Goal: Task Accomplishment & Management: Complete application form

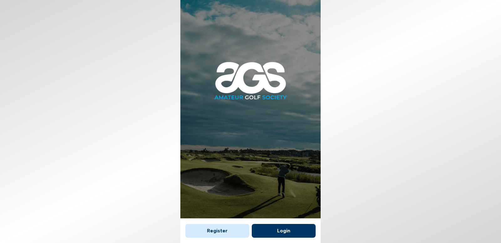
scroll to position [4, 0]
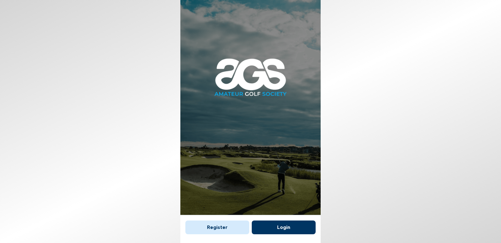
click at [200, 230] on button "Register" at bounding box center [217, 228] width 64 height 14
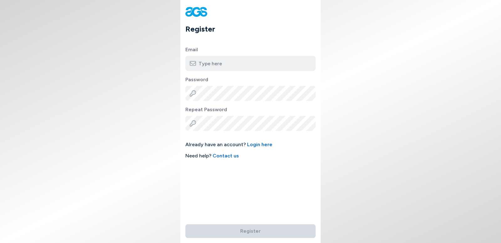
click at [259, 71] on input "email" at bounding box center [250, 63] width 130 height 15
type input "[EMAIL_ADDRESS][DOMAIN_NAME]"
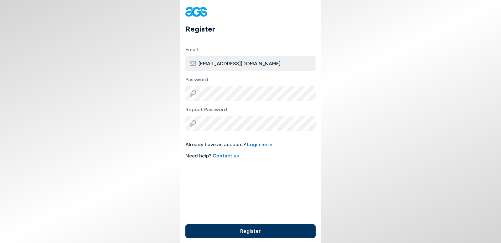
click at [271, 236] on button "Register" at bounding box center [250, 232] width 130 height 14
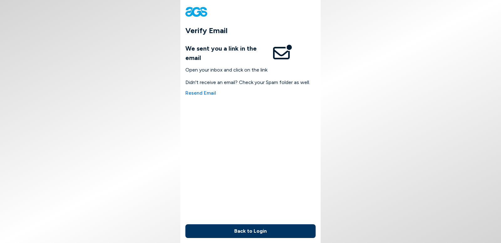
click at [271, 232] on button "Back to Login" at bounding box center [250, 232] width 130 height 14
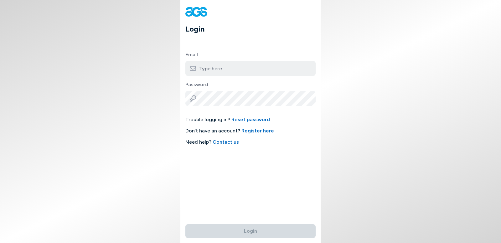
click at [233, 66] on input "email" at bounding box center [250, 68] width 130 height 15
type input "slandry835@gmail.com"
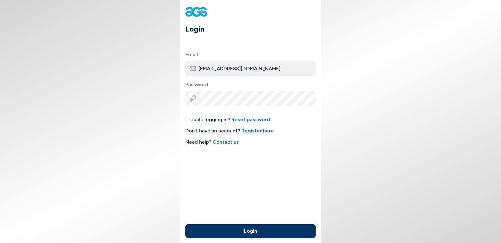
click at [265, 234] on button "Login" at bounding box center [250, 232] width 130 height 14
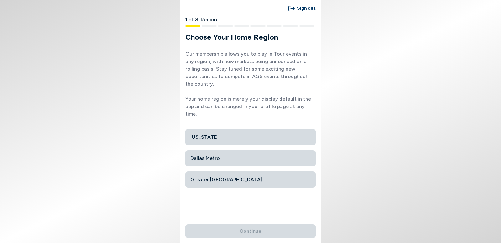
click at [213, 153] on span "Dallas Metro" at bounding box center [250, 158] width 120 height 11
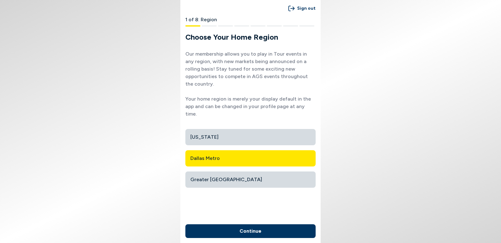
click at [241, 233] on button "Continue" at bounding box center [250, 232] width 130 height 14
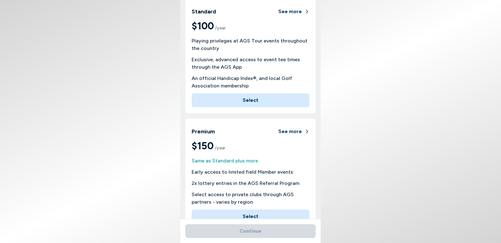
scroll to position [55, 0]
click at [291, 130] on button "See more" at bounding box center [293, 133] width 31 height 14
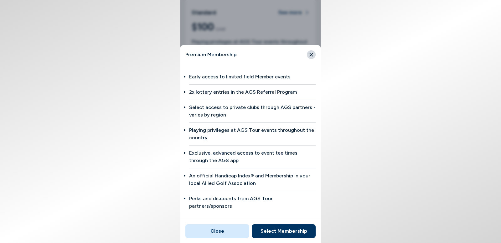
click at [311, 58] on icon "Close" at bounding box center [311, 55] width 6 height 6
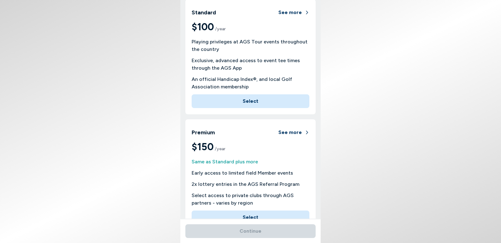
scroll to position [0, 0]
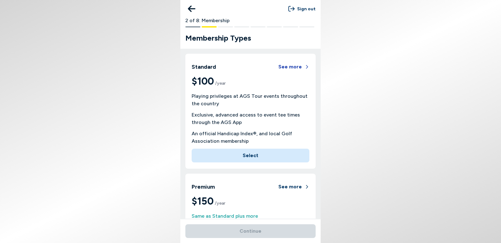
click at [294, 67] on button "See more" at bounding box center [293, 67] width 31 height 14
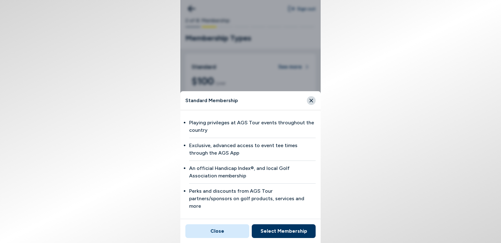
click at [310, 104] on icon "Close" at bounding box center [311, 101] width 6 height 6
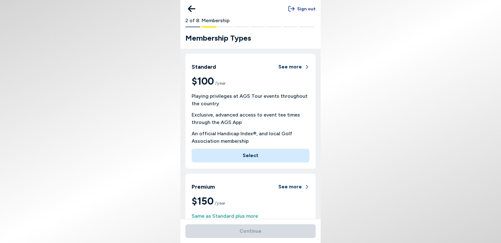
click at [305, 7] on button "Sign out" at bounding box center [301, 9] width 27 height 12
